Goal: Task Accomplishment & Management: Manage account settings

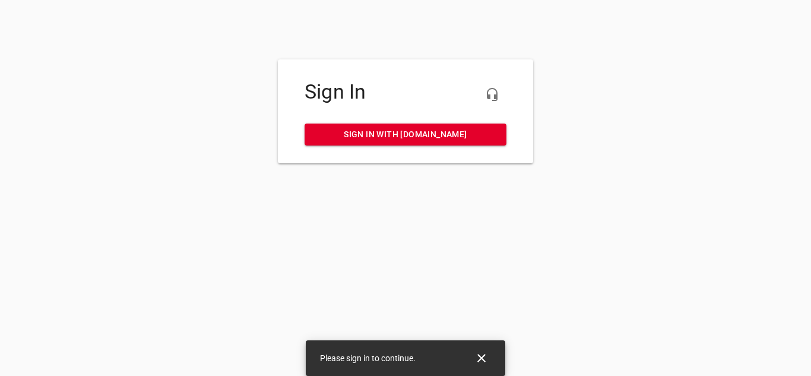
click at [425, 133] on span "Sign in with [DOMAIN_NAME]" at bounding box center [405, 134] width 183 height 15
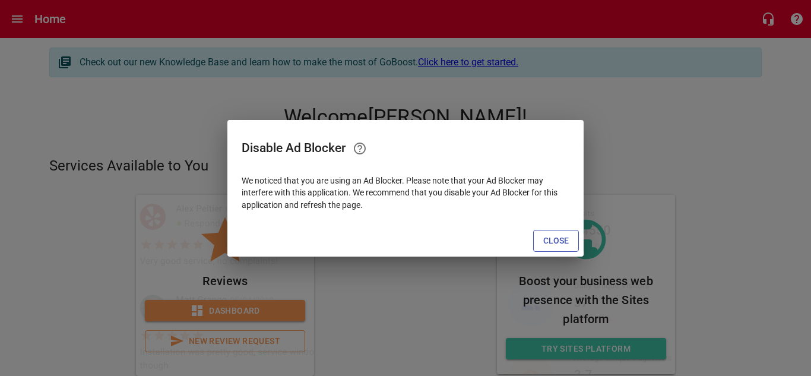
click at [548, 236] on span "Close" at bounding box center [556, 240] width 26 height 15
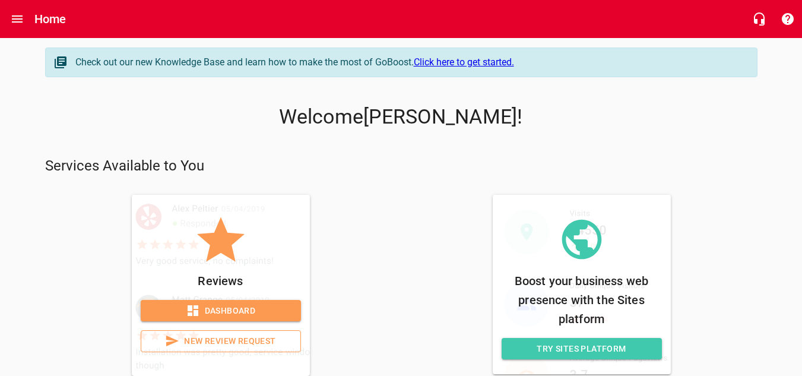
scroll to position [22, 0]
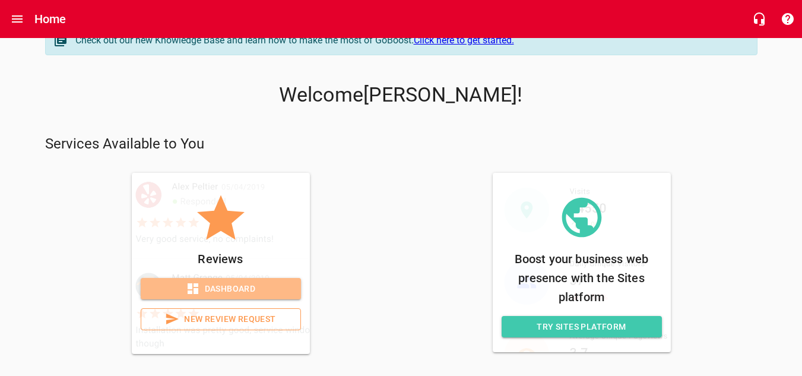
click at [265, 283] on span "Dashboard" at bounding box center [220, 288] width 141 height 15
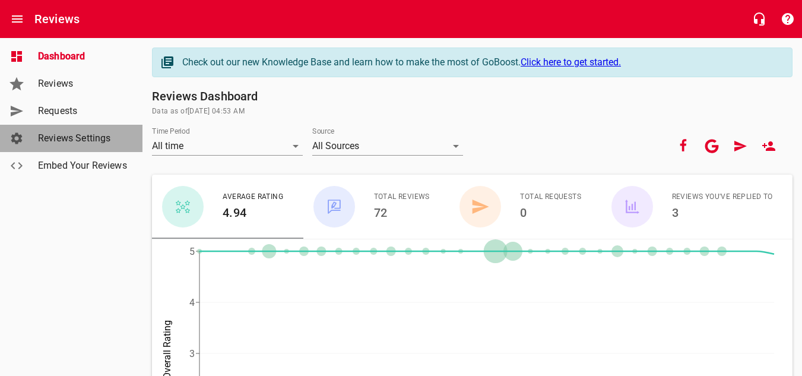
click at [80, 140] on span "Reviews Settings" at bounding box center [83, 138] width 90 height 14
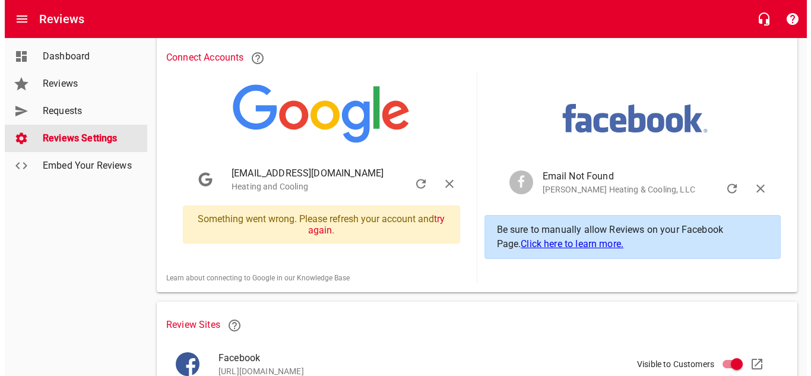
scroll to position [230, 0]
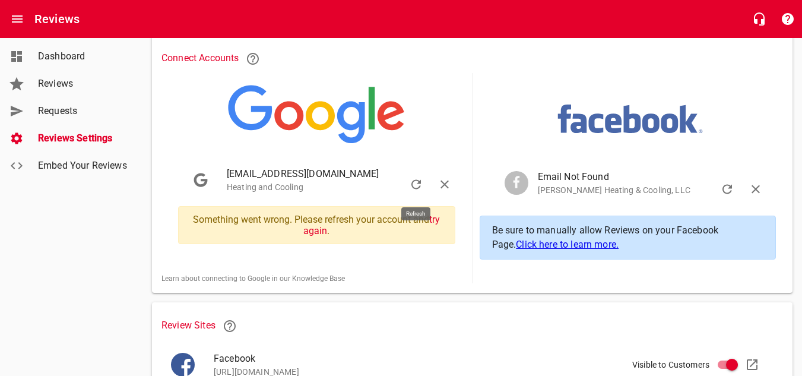
click at [414, 174] on button "button" at bounding box center [416, 184] width 29 height 29
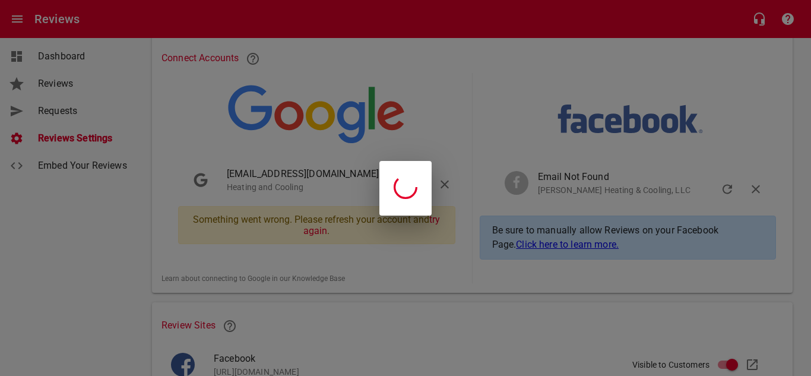
click at [397, 181] on icon at bounding box center [406, 187] width 30 height 30
click at [416, 111] on div at bounding box center [405, 188] width 811 height 376
